Goal: Transaction & Acquisition: Register for event/course

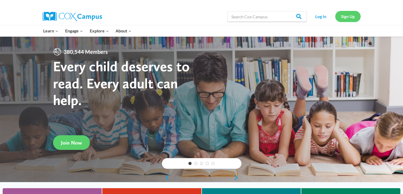
click at [344, 15] on link "Sign Up" at bounding box center [348, 16] width 25 height 11
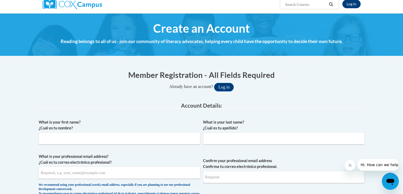
scroll to position [53, 0]
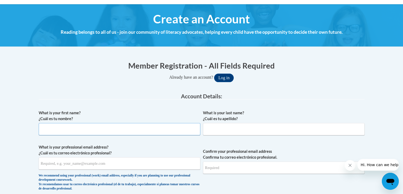
click at [130, 128] on input "What is your first name? ¿Cuál es tu nombre?" at bounding box center [120, 129] width 162 height 12
type input "Madison"
click at [125, 168] on input "What is your professional email address? ¿Cuál es tu correo electrónico profesi…" at bounding box center [120, 163] width 162 height 12
click at [210, 130] on input "Breh" at bounding box center [284, 129] width 162 height 12
type input "Brech"
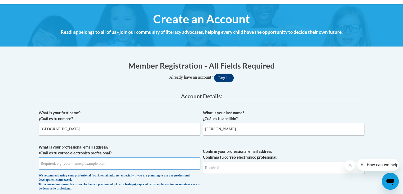
click at [141, 164] on input "What is your professional email address? ¿Cuál es tu correo electrónico profesi…" at bounding box center [120, 163] width 162 height 12
type input "mbrech@waukesha.k12.wi.us"
click at [173, 149] on label "What is your professional email address? ¿Cuál es tu correo electrónico profesi…" at bounding box center [120, 150] width 162 height 12
click at [173, 157] on input "mbrech@waukesha.k12.wi.us" at bounding box center [120, 163] width 162 height 12
click at [222, 163] on input "Confirm your professional email address Confirma tu correo electrónico profesio…" at bounding box center [284, 167] width 162 height 12
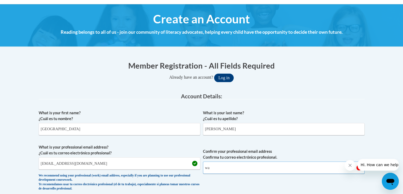
type input "w"
type input "mbrech@waukesha.k12.wi.us"
click at [239, 151] on label "Confirm your professional email address Confirma tu correo electrónico profesio…" at bounding box center [284, 154] width 162 height 12
click at [239, 161] on input "mbrech@waukesha.k12.wi.us" at bounding box center [284, 167] width 162 height 12
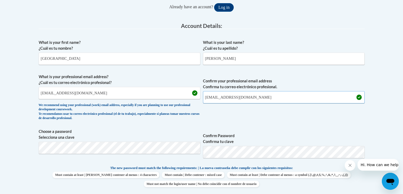
scroll to position [133, 0]
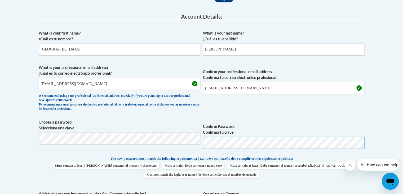
click at [118, 153] on div "What is your first name? ¿Cuál es tu nombre? Madison What is your last name? ¿C…" at bounding box center [202, 149] width 326 height 242
click at [10, 132] on body "This site uses cookies to help improve your learning experience. By continuing …" at bounding box center [201, 188] width 403 height 642
click at [97, 86] on input "mbrech@waukesha.k12.wi.us" at bounding box center [120, 83] width 162 height 12
type input "mbrech@waukesha.k12.wi.us"
click at [0, 116] on body "This site uses cookies to help improve your learning experience. By continuing …" at bounding box center [201, 188] width 403 height 642
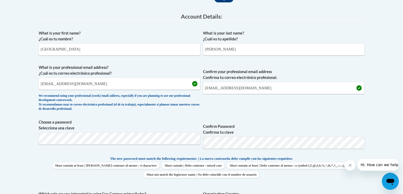
click at [159, 123] on label "Choose a password Selecciona una clave" at bounding box center [120, 125] width 162 height 12
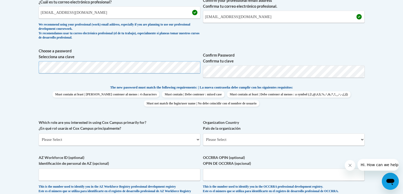
scroll to position [212, 0]
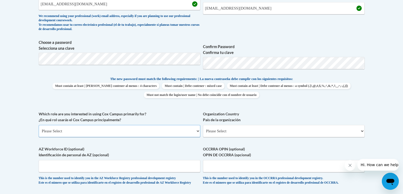
click at [143, 133] on select "Please Select College/University | Colegio/Universidad Community/Nonprofit Part…" at bounding box center [120, 131] width 162 height 12
select select "fbf2d438-af2f-41f8-98f1-81c410e29de3"
click at [39, 125] on select "Please Select College/University | Colegio/Universidad Community/Nonprofit Part…" at bounding box center [120, 131] width 162 height 12
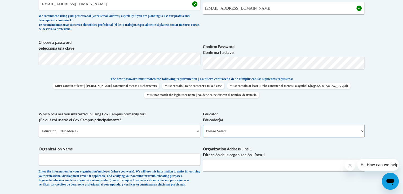
click at [242, 129] on select "Please Select Early Learning/Daycare Teacher/Family Home Care Provider | Maestr…" at bounding box center [284, 131] width 162 height 12
select select "8e40623d-54d0-45cd-9f92-5df65cd3f8cf"
click at [203, 125] on select "Please Select Early Learning/Daycare Teacher/Family Home Care Provider | Maestr…" at bounding box center [284, 131] width 162 height 12
click at [159, 110] on div "What is your first name? ¿Cuál es tu nombre? Madison What is your last name? ¿C…" at bounding box center [202, 111] width 326 height 326
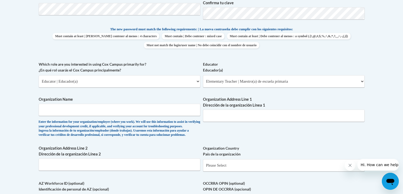
scroll to position [265, 0]
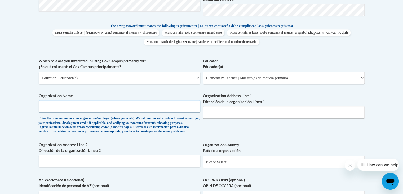
click at [159, 107] on input "Organization Name" at bounding box center [120, 106] width 162 height 12
type input "Hawthorne Elementary School"
click at [122, 95] on label "Organization Name" at bounding box center [120, 96] width 162 height 6
click at [122, 100] on input "Hawthorne Elementary School" at bounding box center [120, 106] width 162 height 12
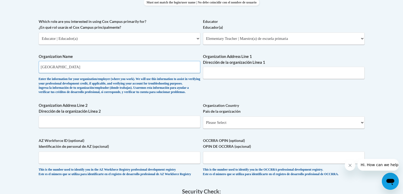
scroll to position [292, 0]
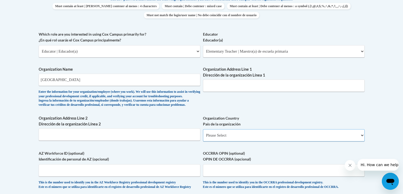
click at [226, 141] on select "Please Select United States | Estados Unidos Outside of the United States | Fue…" at bounding box center [284, 135] width 162 height 12
select select "ad49bcad-a171-4b2e-b99c-48b446064914"
click at [203, 137] on select "Please Select United States | Estados Unidos Outside of the United States | Fue…" at bounding box center [284, 135] width 162 height 12
select select
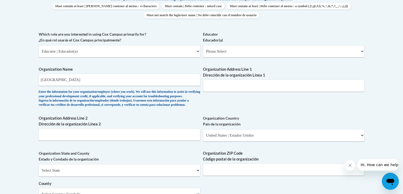
click at [228, 97] on div "What is your first name? ¿Cuál es tu nombre? Madison What is your last name? ¿C…" at bounding box center [202, 60] width 326 height 385
click at [229, 84] on input "Organization Address Line 1 Dirección de la organización Línea 1" at bounding box center [284, 85] width 162 height 12
type input "1111 Maitland Dr"
click at [183, 140] on input "Organization Address Line 2 Dirección de la organización Línea 2" at bounding box center [120, 134] width 162 height 12
type input "Waukesha, WI 53188"
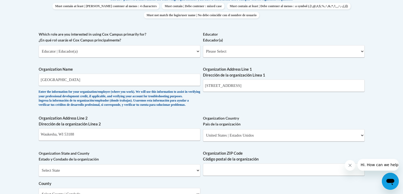
click at [181, 110] on div "Organization Name Hawthorne Elementary School Enter the information for your or…" at bounding box center [120, 87] width 162 height 43
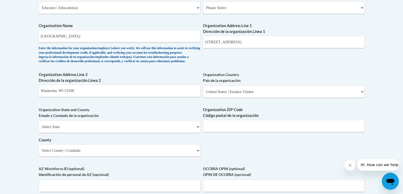
scroll to position [345, 0]
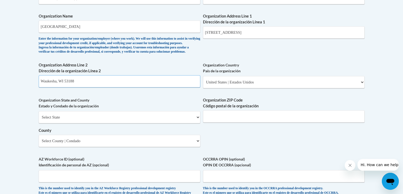
drag, startPoint x: 117, startPoint y: 90, endPoint x: 65, endPoint y: 95, distance: 53.0
click at [65, 87] on input "Waukesha, WI 53188" at bounding box center [120, 81] width 162 height 12
click at [221, 122] on input "Organization ZIP Code Código postal de la organización" at bounding box center [284, 116] width 162 height 12
type input "53188"
drag, startPoint x: 79, startPoint y: 89, endPoint x: 66, endPoint y: 90, distance: 12.8
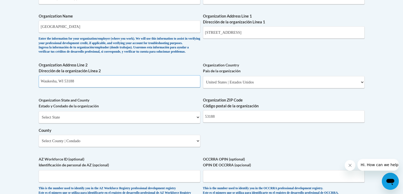
click at [66, 87] on input "Waukesha, WI 53188" at bounding box center [120, 81] width 162 height 12
type input "Waukesha, WI"
click at [67, 101] on div "What is your first name? ¿Cuál es tu nombre? Madison What is your last name? ¿C…" at bounding box center [202, 7] width 326 height 385
click at [74, 123] on select "Select State Alabama Alaska Arizona Arkansas California Colorado Connecticut De…" at bounding box center [120, 117] width 162 height 12
select select "Wisconsin"
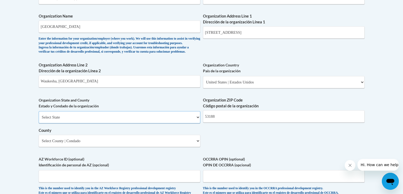
click at [39, 120] on select "Select State Alabama Alaska Arizona Arkansas California Colorado Connecticut De…" at bounding box center [120, 117] width 162 height 12
click at [30, 93] on body "This site uses cookies to help improve your learning experience. By continuing …" at bounding box center [201, 47] width 403 height 785
click at [61, 147] on select "Select County Adams Ashland Barron Bayfield Brown Buffalo Burnett Calumet Chipp…" at bounding box center [120, 140] width 162 height 12
select select "Waukesha"
click at [39, 143] on select "Select County Adams Ashland Barron Bayfield Brown Buffalo Burnett Calumet Chipp…" at bounding box center [120, 140] width 162 height 12
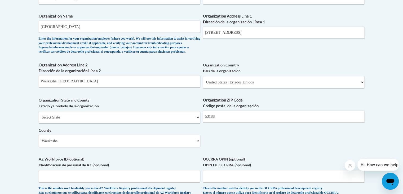
click at [23, 133] on body "This site uses cookies to help improve your learning experience. By continuing …" at bounding box center [201, 47] width 403 height 785
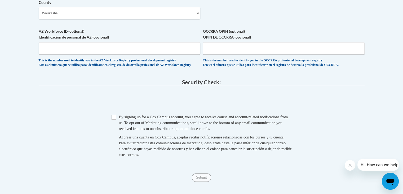
scroll to position [477, 0]
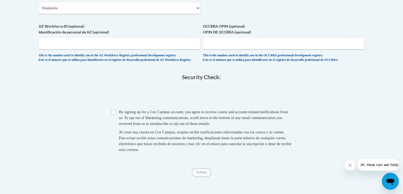
click at [128, 125] on span "By signing up for a Cox Campus account, you agree to receive course and account…" at bounding box center [203, 118] width 169 height 16
click at [115, 114] on input "Checkbox" at bounding box center [114, 112] width 5 height 5
checkbox input "true"
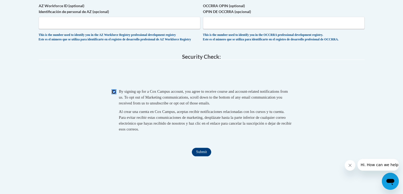
scroll to position [530, 0]
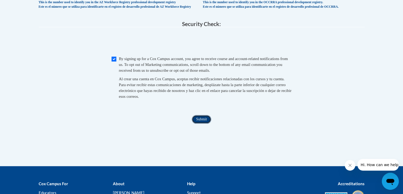
click at [199, 123] on input "Submit" at bounding box center [201, 119] width 19 height 8
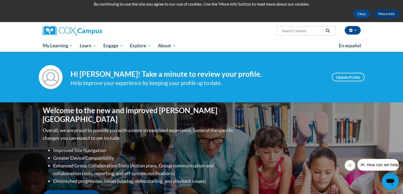
scroll to position [53, 0]
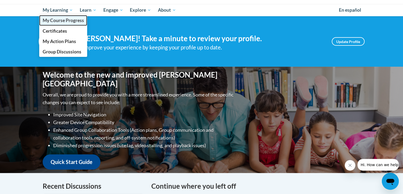
click at [68, 19] on span "My Course Progress" at bounding box center [62, 21] width 41 height 6
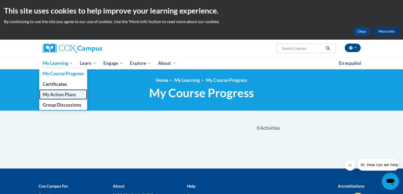
click at [56, 92] on span "My Action Plans" at bounding box center [58, 95] width 33 height 6
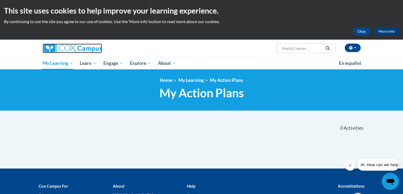
click at [55, 49] on img at bounding box center [72, 48] width 59 height 10
